Goal: Task Accomplishment & Management: Manage account settings

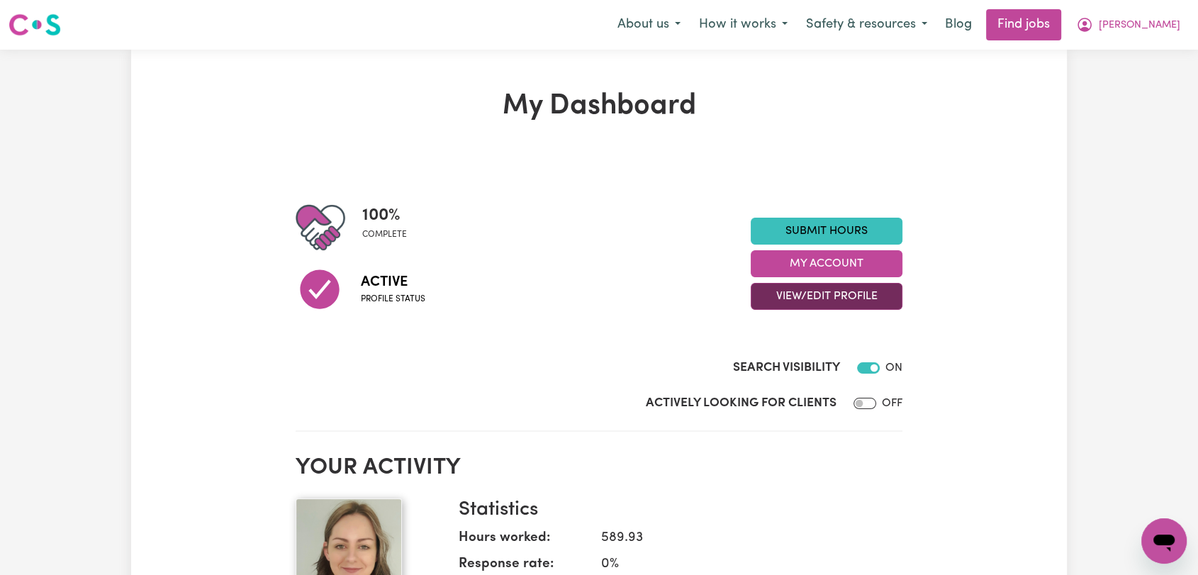
click at [774, 294] on button "View/Edit Profile" at bounding box center [827, 296] width 152 height 27
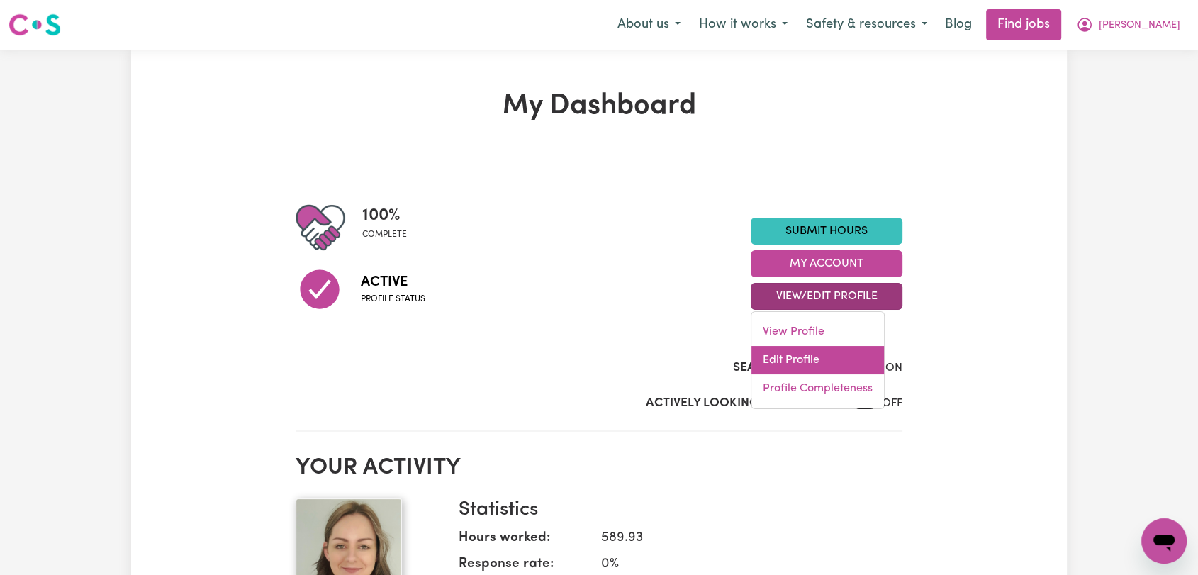
click at [763, 359] on link "Edit Profile" at bounding box center [817, 360] width 133 height 28
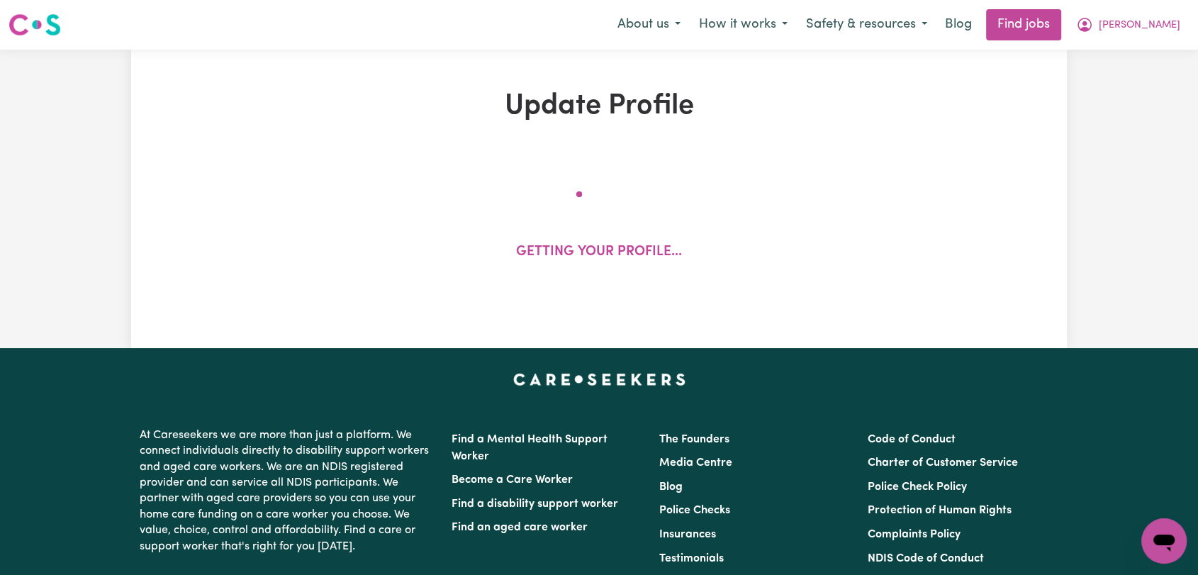
select select "[DEMOGRAPHIC_DATA]"
select select "[DEMOGRAPHIC_DATA] Citizen"
select select "Studying a healthcare related degree or qualification"
select select "52"
select select "63"
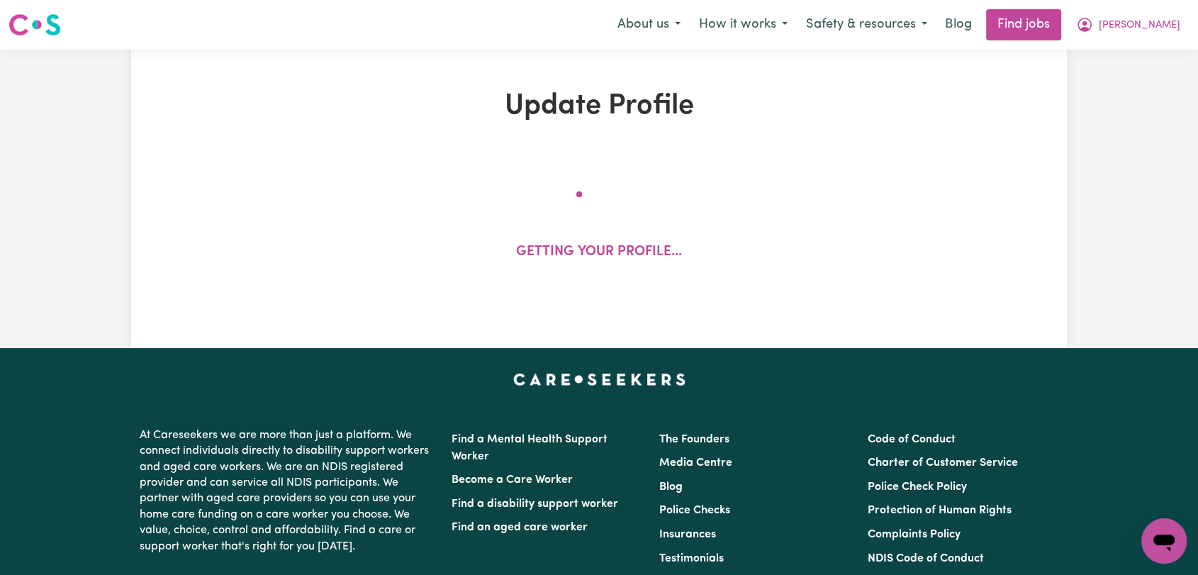
select select "67"
select select "72"
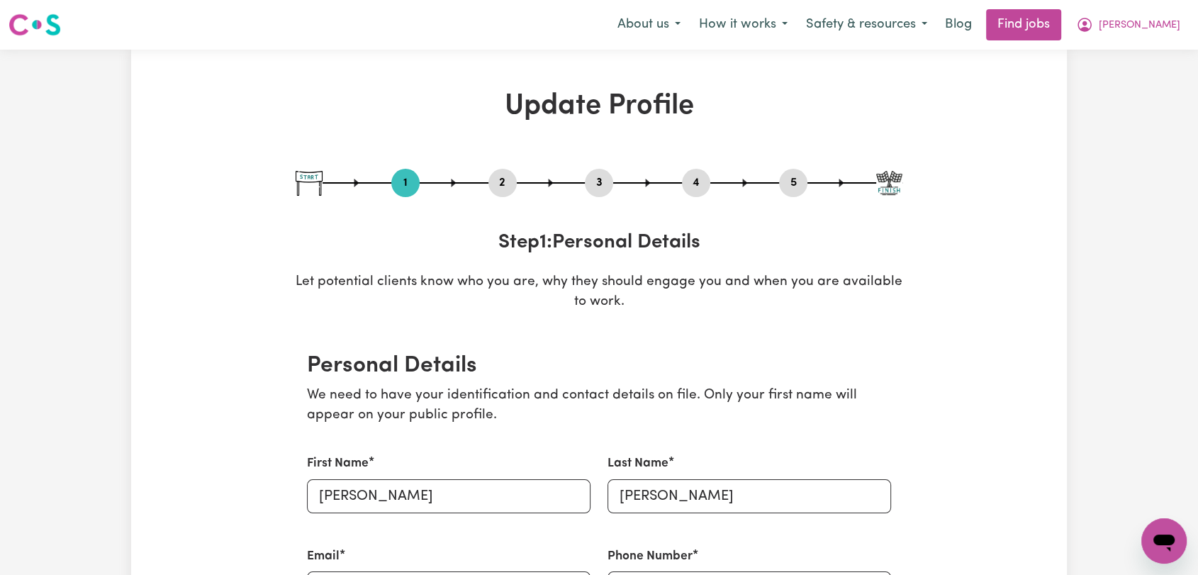
click at [505, 181] on button "2" at bounding box center [502, 183] width 28 height 18
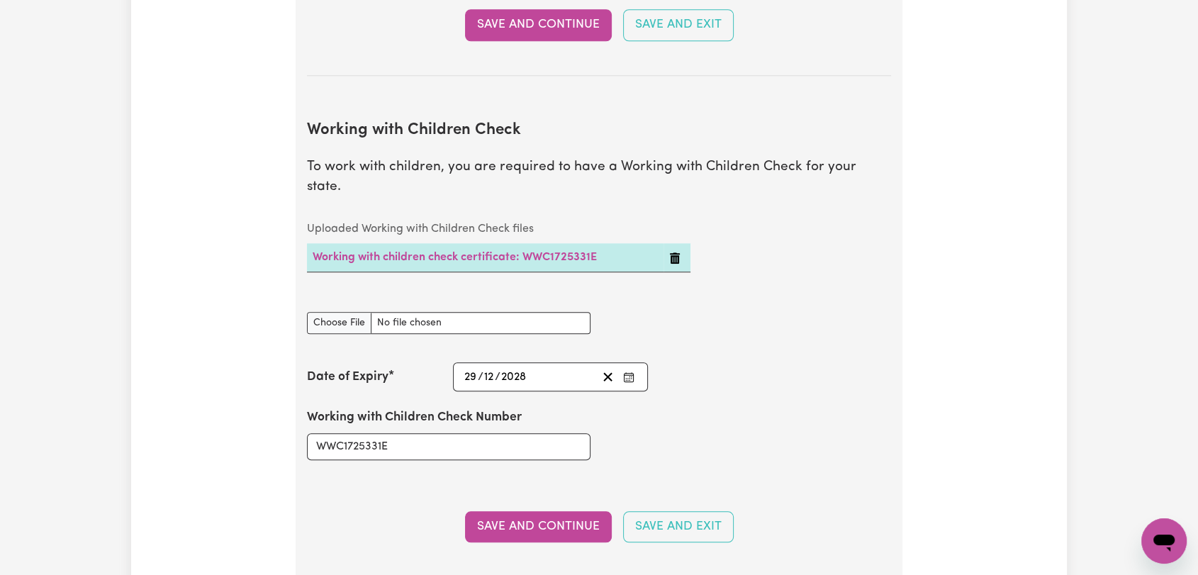
scroll to position [1418, 0]
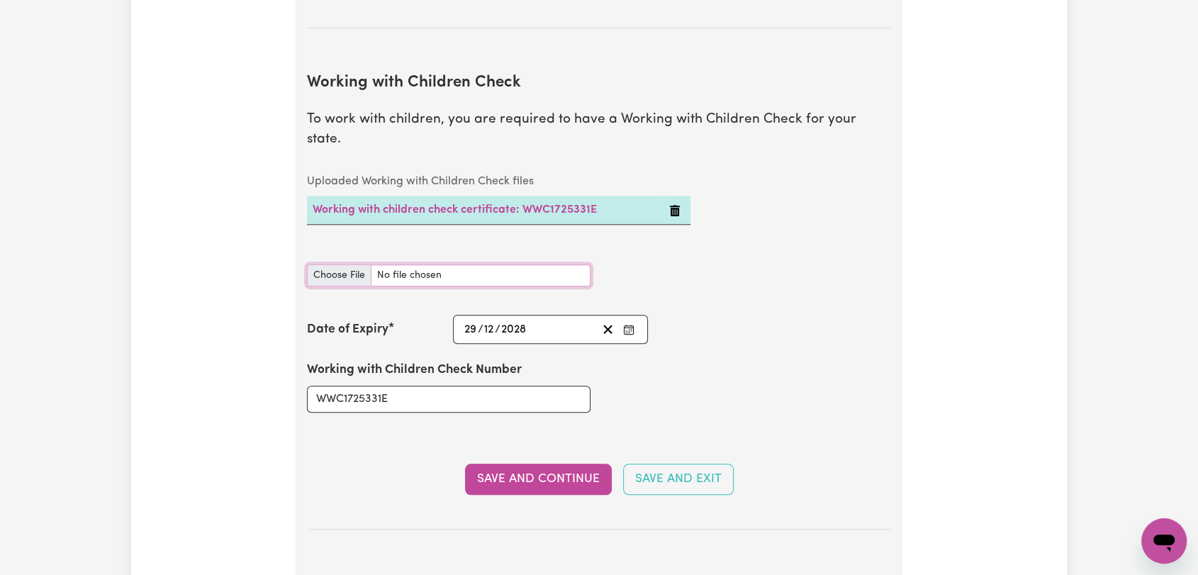
click at [345, 264] on input "Working with Children Check document" at bounding box center [449, 275] width 284 height 22
type input "C:\fakepath\[PERSON_NAME] - WWCC - [DATE].jpeg"
drag, startPoint x: 512, startPoint y: 446, endPoint x: 508, endPoint y: 439, distance: 7.9
click at [512, 464] on button "Save and Continue" at bounding box center [538, 479] width 147 height 31
